Goal: Task Accomplishment & Management: Complete application form

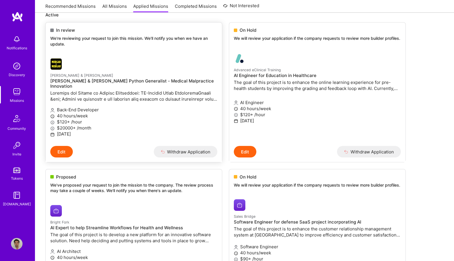
scroll to position [88, 0]
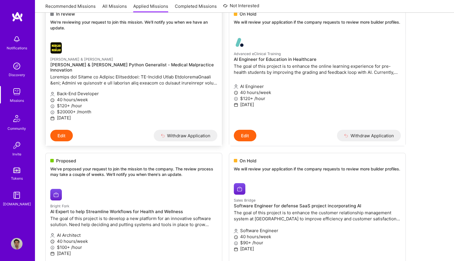
click at [170, 65] on h4 "[PERSON_NAME] & [PERSON_NAME] Python Generalist - Medical Malpractice Innovation" at bounding box center [133, 67] width 167 height 10
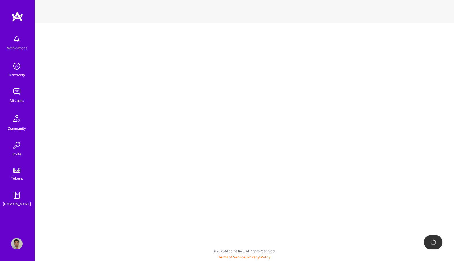
select select "US"
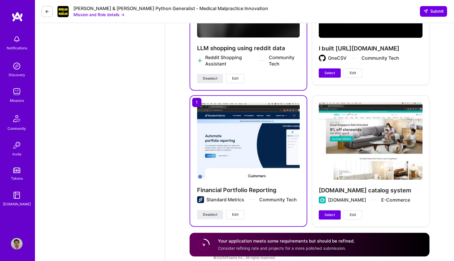
scroll to position [821, 0]
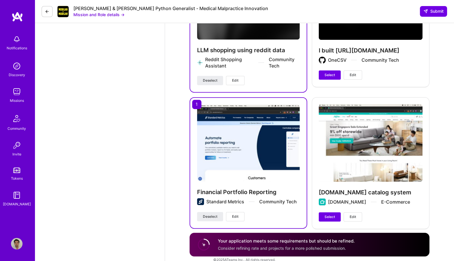
click at [16, 65] on img at bounding box center [17, 66] width 12 height 12
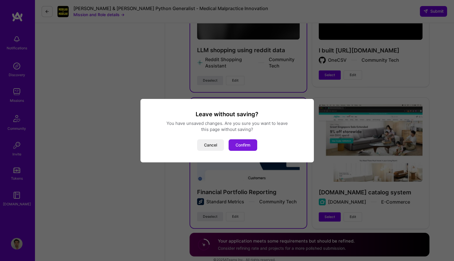
click at [254, 147] on button "Confirm" at bounding box center [242, 146] width 29 height 12
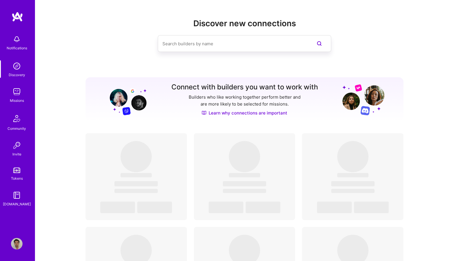
click at [21, 94] on img at bounding box center [17, 92] width 12 height 12
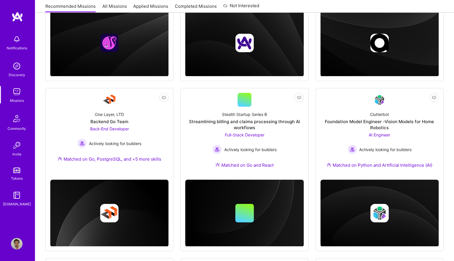
scroll to position [175, 0]
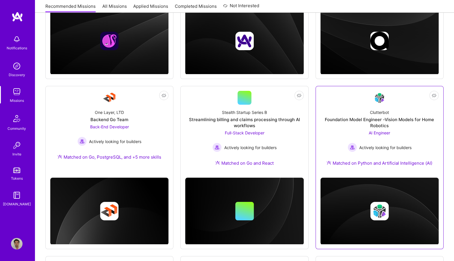
click at [378, 132] on span "AI Engineer" at bounding box center [379, 133] width 21 height 5
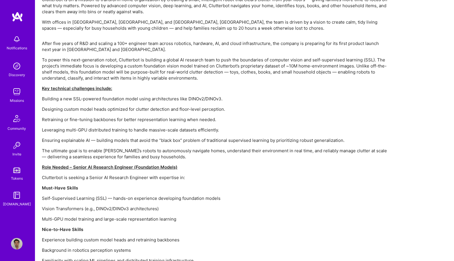
scroll to position [386, 0]
